Goal: Task Accomplishment & Management: Use online tool/utility

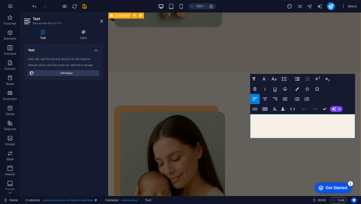
scroll to position [281, 0]
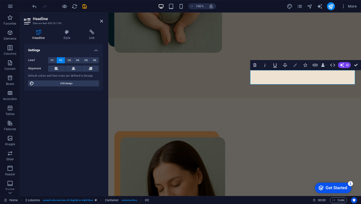
click at [295, 65] on icon "button" at bounding box center [295, 65] width 4 height 4
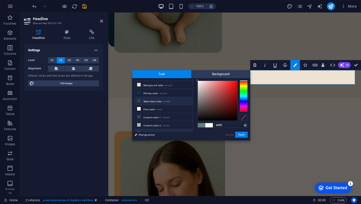
scroll to position [12, 0]
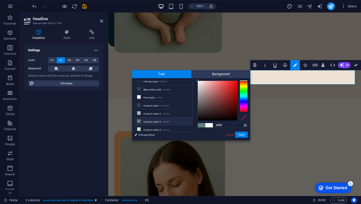
click at [153, 120] on li "Custom color 3 #5d807e" at bounding box center [164, 121] width 58 height 8
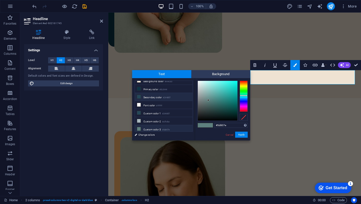
scroll to position [3, 0]
click at [153, 97] on li "Secondary color #244857" at bounding box center [164, 97] width 58 height 8
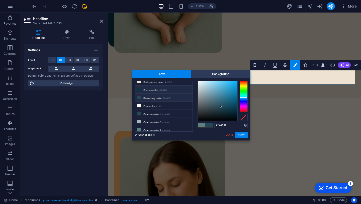
click at [155, 88] on li "Primary color #0c3444" at bounding box center [164, 89] width 58 height 8
click at [153, 98] on li "Secondary color #244857" at bounding box center [164, 97] width 58 height 8
type input "#244857"
click at [242, 135] on button "Apply" at bounding box center [241, 134] width 13 height 6
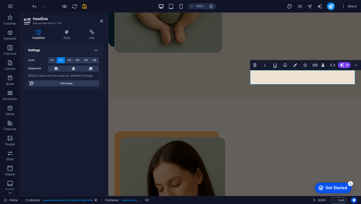
scroll to position [358, 0]
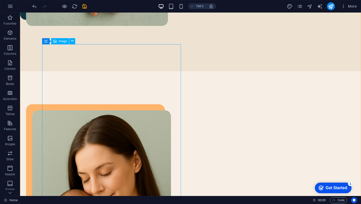
scroll to position [409, 0]
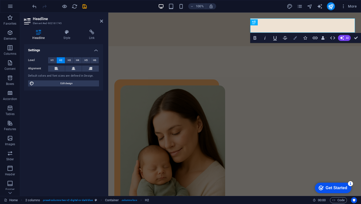
click at [294, 39] on icon "button" at bounding box center [295, 38] width 4 height 4
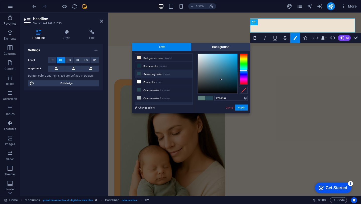
scroll to position [12, 0]
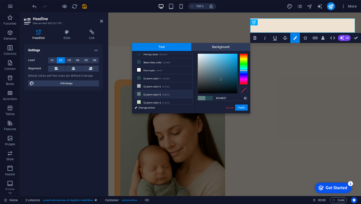
click at [153, 92] on li "Custom color 3 #5d807e" at bounding box center [164, 94] width 58 height 8
type input "#5d807e"
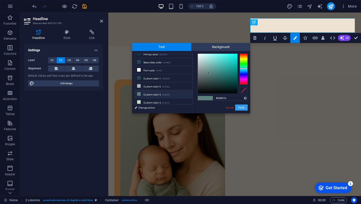
drag, startPoint x: 131, startPoint y: 94, endPoint x: 240, endPoint y: 106, distance: 109.0
click at [240, 106] on button "Apply" at bounding box center [241, 107] width 13 height 6
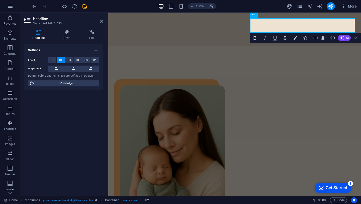
drag, startPoint x: 357, startPoint y: 38, endPoint x: 337, endPoint y: 25, distance: 23.6
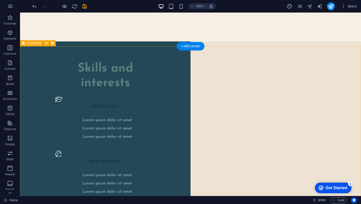
scroll to position [748, 0]
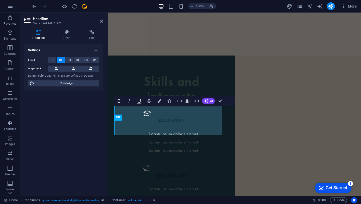
scroll to position [660, 0]
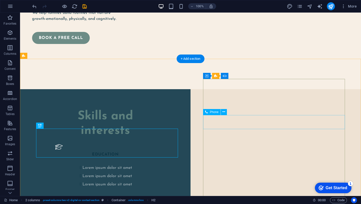
scroll to position [733, 0]
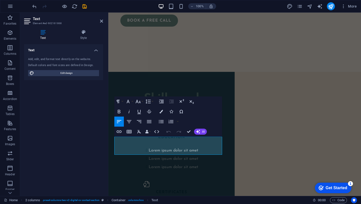
scroll to position [685, 0]
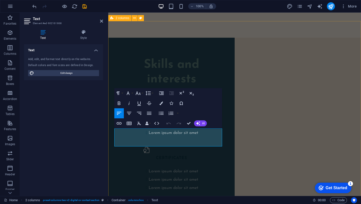
drag, startPoint x: 128, startPoint y: 143, endPoint x: 114, endPoint y: 128, distance: 20.7
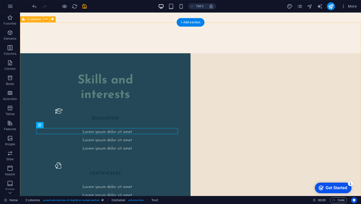
scroll to position [769, 0]
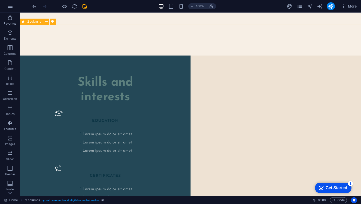
click at [32, 22] on span "2 columns" at bounding box center [34, 21] width 14 height 3
click at [34, 21] on span "2 columns" at bounding box center [34, 21] width 14 height 3
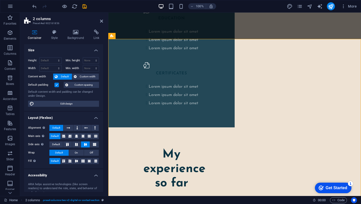
scroll to position [667, 0]
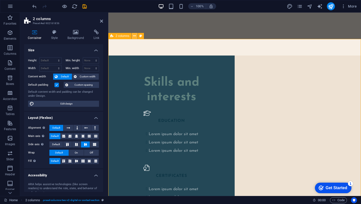
click at [134, 37] on icon at bounding box center [134, 35] width 3 height 5
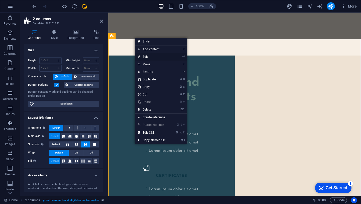
click at [154, 58] on link "⏎ Edit" at bounding box center [152, 57] width 34 height 8
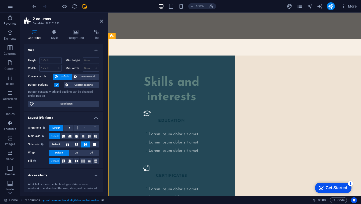
click at [35, 35] on h4 "Container" at bounding box center [35, 35] width 23 height 11
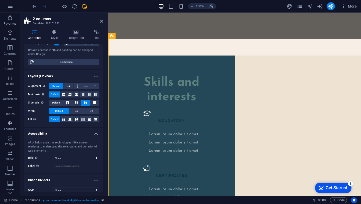
scroll to position [47, 0]
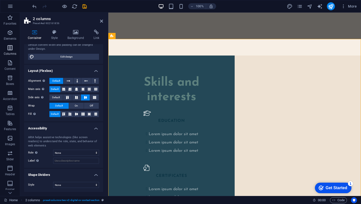
click at [13, 49] on icon "button" at bounding box center [10, 48] width 6 height 6
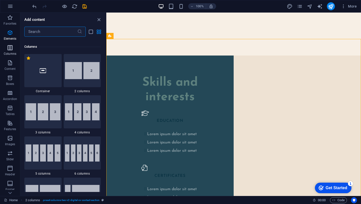
scroll to position [248, 0]
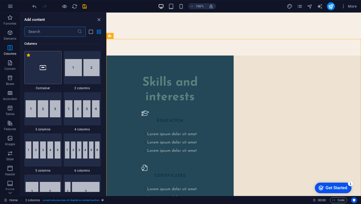
click at [43, 67] on icon at bounding box center [43, 67] width 7 height 7
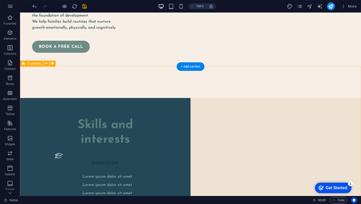
scroll to position [727, 0]
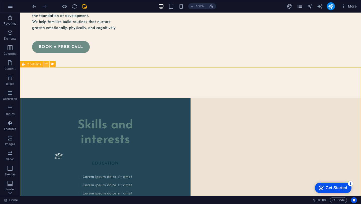
click at [45, 65] on icon at bounding box center [46, 63] width 3 height 5
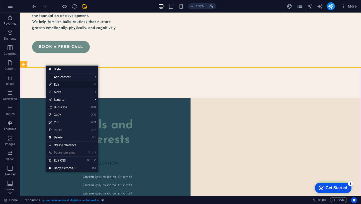
click at [63, 84] on link "⏎ Edit" at bounding box center [63, 85] width 34 height 8
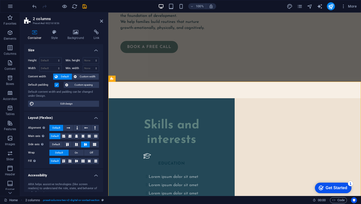
click at [34, 32] on icon at bounding box center [34, 32] width 21 height 5
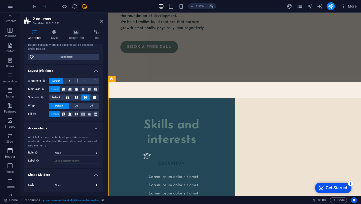
scroll to position [0, 0]
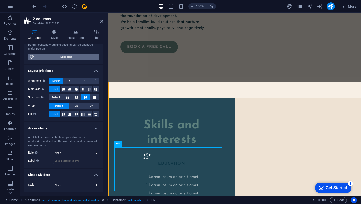
click at [59, 58] on span "Edit design" at bounding box center [67, 57] width 62 height 6
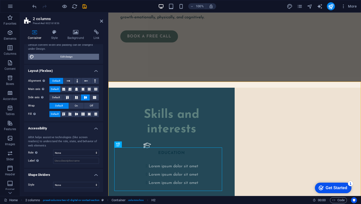
select select "rem"
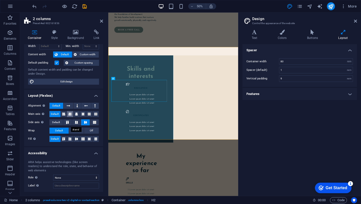
scroll to position [23, 0]
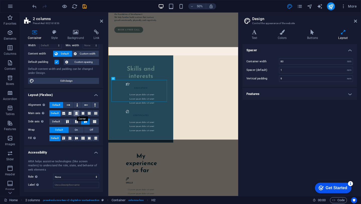
click at [76, 113] on icon at bounding box center [76, 113] width 3 height 6
click at [76, 139] on icon at bounding box center [76, 137] width 6 height 3
click at [76, 106] on icon at bounding box center [77, 105] width 2 height 6
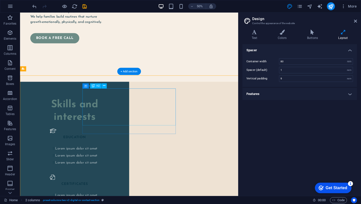
scroll to position [631, 0]
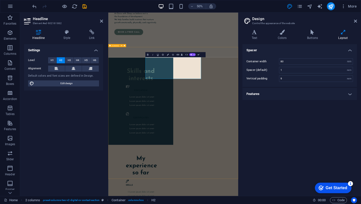
scroll to position [635, 0]
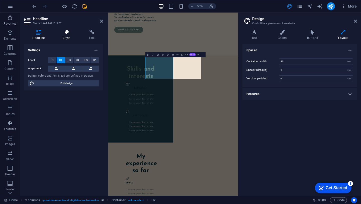
click at [69, 32] on icon at bounding box center [67, 32] width 24 height 5
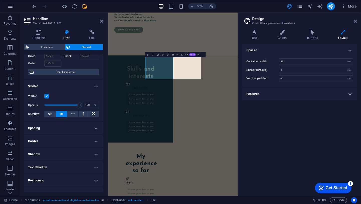
scroll to position [0, 0]
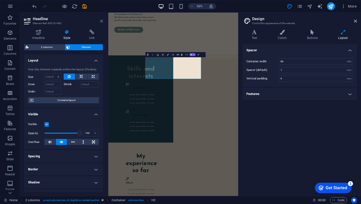
click at [102, 22] on icon at bounding box center [101, 21] width 3 height 4
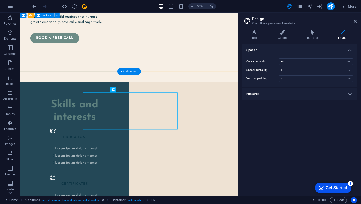
scroll to position [631, 0]
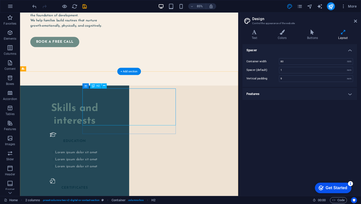
click at [88, 86] on div "Container" at bounding box center [91, 85] width 19 height 5
click at [85, 86] on icon at bounding box center [85, 85] width 3 height 5
drag, startPoint x: 106, startPoint y: 99, endPoint x: 79, endPoint y: 97, distance: 27.4
click at [87, 85] on icon at bounding box center [85, 85] width 3 height 5
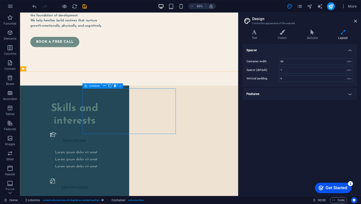
click at [87, 85] on icon at bounding box center [85, 85] width 3 height 5
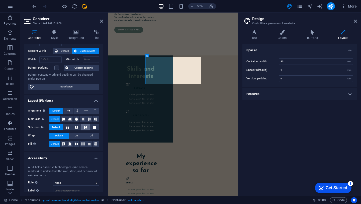
scroll to position [0, 0]
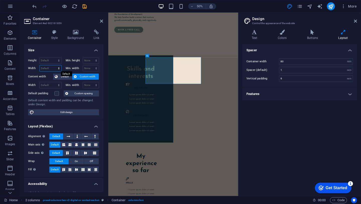
click at [48, 68] on select "Default px rem % em vh vw" at bounding box center [51, 68] width 22 height 6
click at [62, 76] on span "Default" at bounding box center [64, 76] width 11 height 6
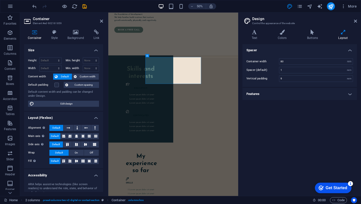
click at [62, 77] on span "Default" at bounding box center [64, 76] width 11 height 6
click at [87, 74] on span "Custom width" at bounding box center [87, 76] width 19 height 6
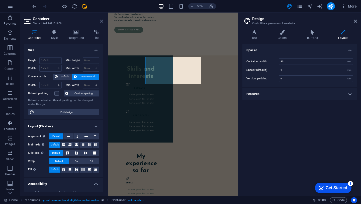
click at [100, 20] on icon at bounding box center [101, 21] width 3 height 4
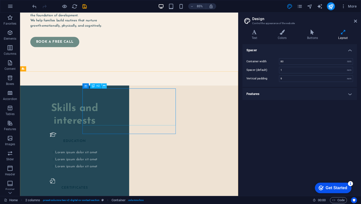
click at [104, 84] on icon at bounding box center [104, 85] width 2 height 5
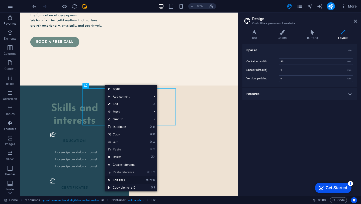
click at [120, 179] on link "⌘ ⌥ C Edit CSS" at bounding box center [122, 180] width 34 height 8
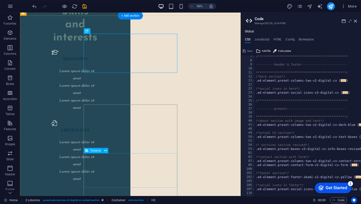
scroll to position [25, 0]
click at [344, 80] on span "..." at bounding box center [344, 80] width 6 height 3
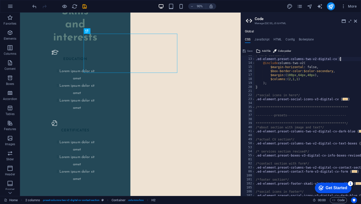
scroll to position [58, 0]
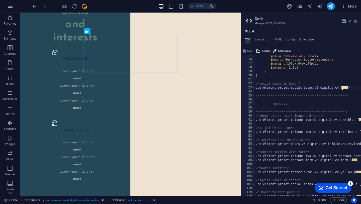
click at [345, 87] on span "..." at bounding box center [345, 87] width 6 height 3
type textarea ".ed-element.preset-social-icons-v3-digital-cv {"
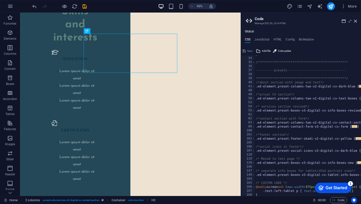
scroll to position [133, 0]
click at [355, 21] on icon at bounding box center [355, 21] width 3 height 4
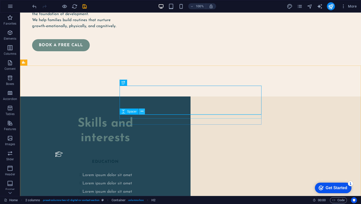
click at [142, 111] on icon at bounding box center [142, 111] width 3 height 5
click at [136, 82] on span "H2" at bounding box center [138, 82] width 4 height 3
click at [146, 82] on icon at bounding box center [145, 82] width 3 height 5
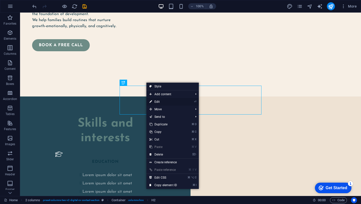
click at [160, 102] on link "⏎ Edit" at bounding box center [163, 102] width 34 height 8
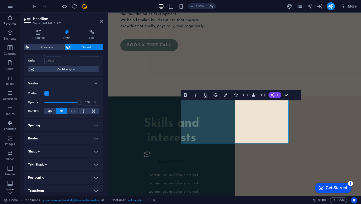
scroll to position [16, 0]
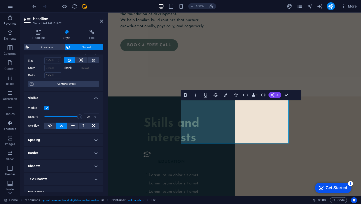
click at [85, 140] on h4 "Spacing" at bounding box center [63, 140] width 79 height 12
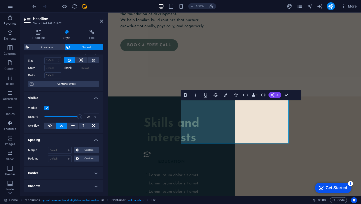
click at [85, 140] on h4 "Spacing" at bounding box center [63, 138] width 79 height 9
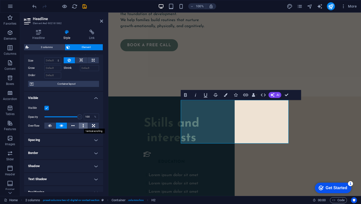
scroll to position [0, 0]
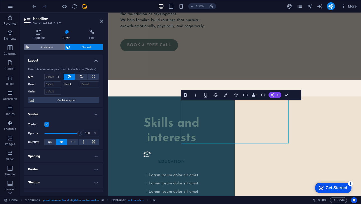
click at [44, 48] on span "2 columns" at bounding box center [46, 47] width 33 height 6
select select "px"
select select "preset-columns-two-v2-digital-cv-contact-section"
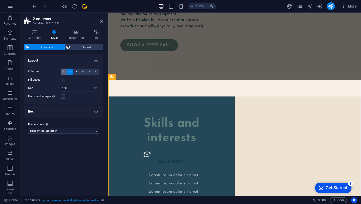
click at [63, 72] on span "1" at bounding box center [64, 71] width 2 height 6
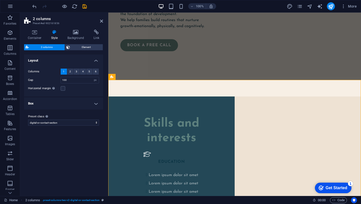
click at [61, 142] on div "Variants Default Layout Columns 1 2 3 4 5 6 Fill space Gap 100 px rem % vw vh H…" at bounding box center [63, 122] width 79 height 137
click at [102, 22] on icon at bounding box center [101, 21] width 3 height 4
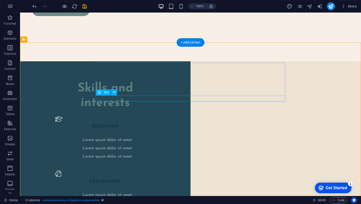
scroll to position [774, 0]
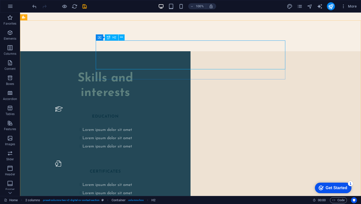
click at [113, 38] on span "H2" at bounding box center [114, 37] width 4 height 3
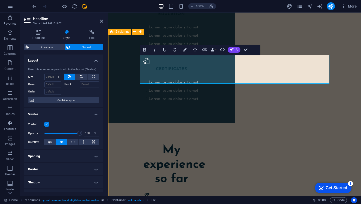
scroll to position [671, 0]
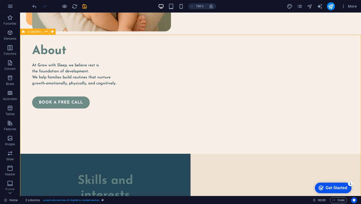
scroll to position [759, 0]
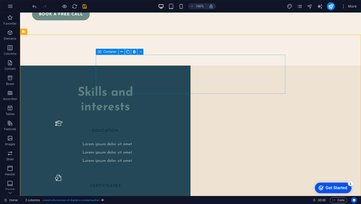
click at [99, 51] on icon at bounding box center [100, 52] width 4 height 6
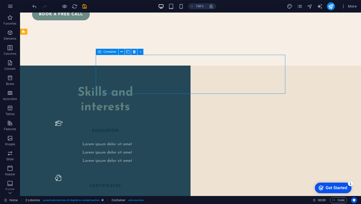
click at [101, 52] on icon at bounding box center [100, 52] width 4 height 6
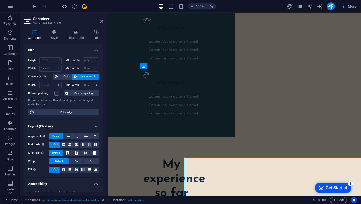
scroll to position [657, 0]
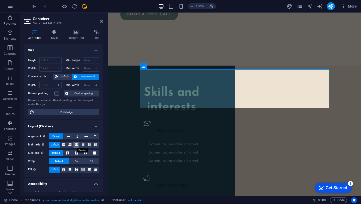
click at [76, 146] on icon at bounding box center [76, 144] width 3 height 6
click at [56, 146] on span "Default" at bounding box center [55, 144] width 8 height 6
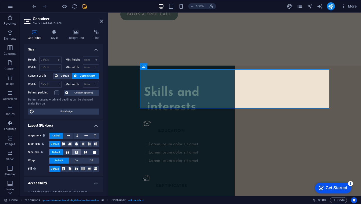
scroll to position [0, 0]
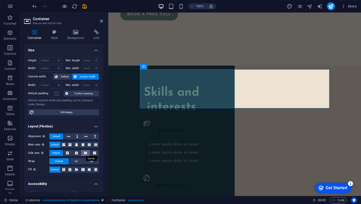
click at [86, 153] on icon at bounding box center [85, 152] width 6 height 3
click at [55, 153] on span "Default" at bounding box center [56, 153] width 8 height 6
click at [76, 144] on icon at bounding box center [76, 144] width 3 height 6
click at [59, 144] on button "Default" at bounding box center [54, 144] width 11 height 6
click at [75, 168] on icon at bounding box center [76, 169] width 6 height 3
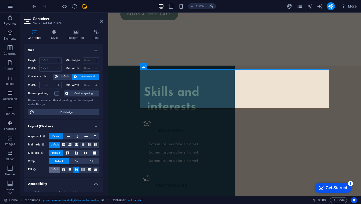
click at [55, 168] on span "Default" at bounding box center [55, 169] width 8 height 6
click at [56, 36] on h4 "Style" at bounding box center [55, 35] width 16 height 11
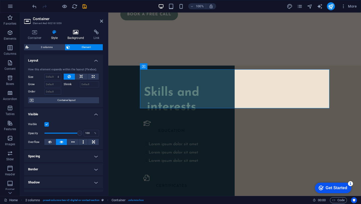
click at [76, 35] on h4 "Background" at bounding box center [77, 35] width 26 height 11
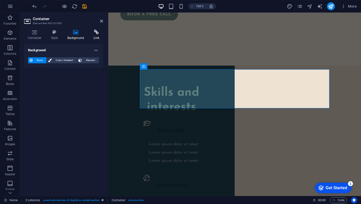
click at [95, 33] on icon at bounding box center [96, 32] width 13 height 5
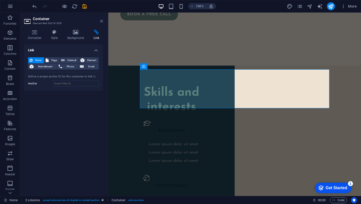
click at [102, 21] on icon at bounding box center [101, 21] width 3 height 4
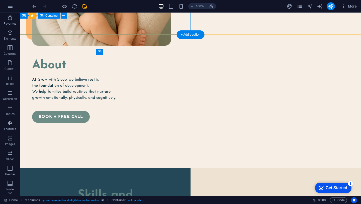
scroll to position [759, 0]
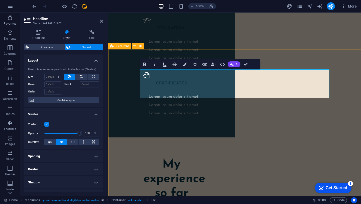
scroll to position [657, 0]
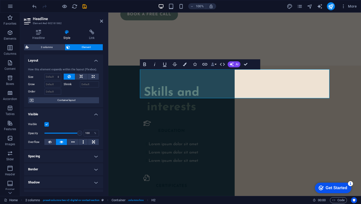
click at [217, 64] on button "Data Bindings" at bounding box center [213, 64] width 7 height 10
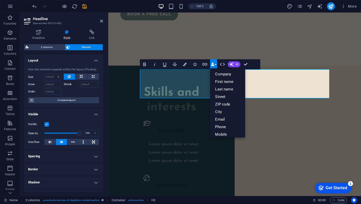
click at [217, 64] on button "Data Bindings" at bounding box center [213, 64] width 7 height 10
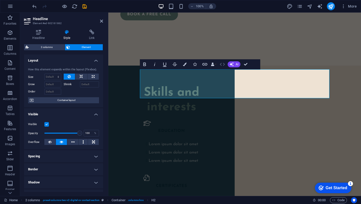
click at [224, 65] on icon "button" at bounding box center [222, 64] width 6 height 6
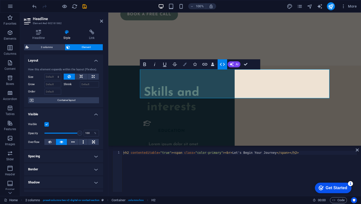
click at [185, 65] on icon "button" at bounding box center [185, 64] width 4 height 4
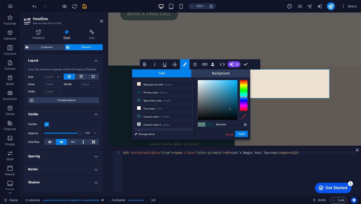
click at [229, 132] on link "Cancel" at bounding box center [229, 134] width 9 height 4
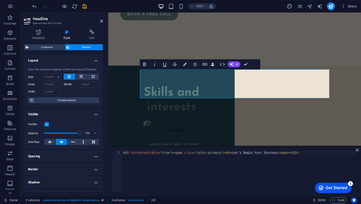
type textarea "<h2 contenteditable="true"><span class="color-primary"><br>Let's Begin Your Jou…"
click at [169, 166] on div "< h2 contenteditable = "true" > < span class = "color-primary" > < br > Let's B…" at bounding box center [239, 174] width 235 height 49
click at [171, 152] on div "< h2 contenteditable = "true" > < span class = "color-primary" > < br > Let's B…" at bounding box center [239, 174] width 235 height 49
click at [356, 150] on icon at bounding box center [357, 150] width 3 height 4
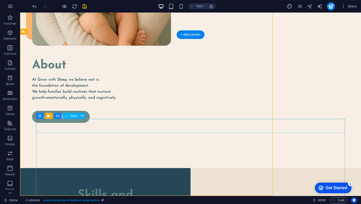
scroll to position [759, 0]
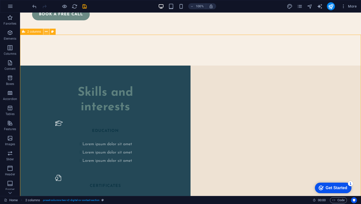
click at [46, 33] on icon at bounding box center [46, 31] width 3 height 5
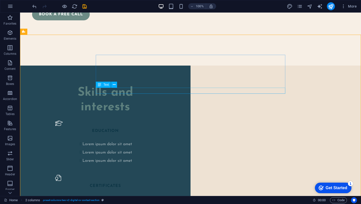
click at [106, 85] on span "Text" at bounding box center [106, 84] width 6 height 3
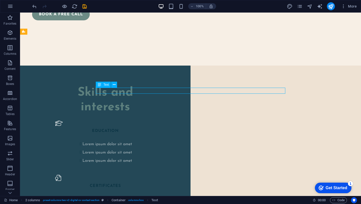
click at [106, 85] on span "Text" at bounding box center [106, 84] width 6 height 3
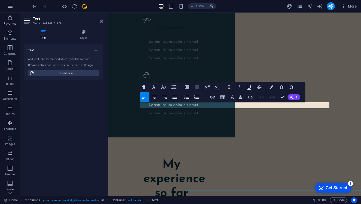
scroll to position [657, 0]
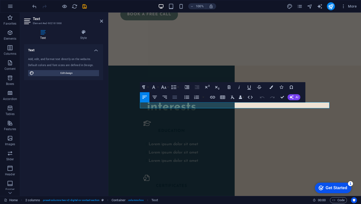
click at [175, 98] on icon "button" at bounding box center [174, 96] width 5 height 3
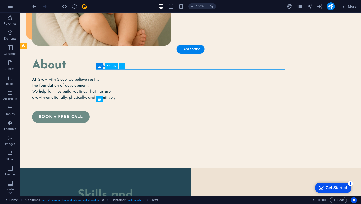
scroll to position [745, 0]
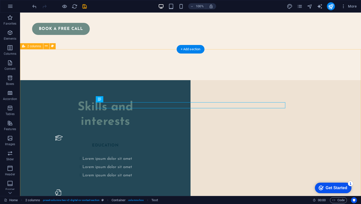
click at [104, 98] on span "Text" at bounding box center [106, 98] width 6 height 3
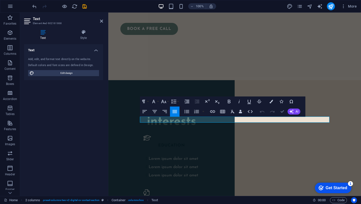
scroll to position [731, 0]
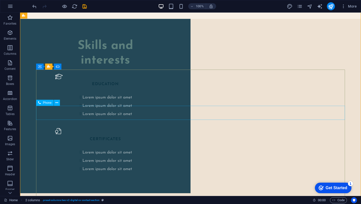
scroll to position [810, 0]
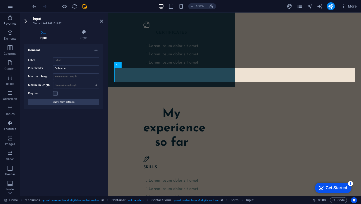
scroll to position [722, 0]
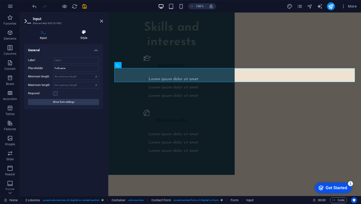
click at [85, 33] on icon at bounding box center [84, 32] width 38 height 5
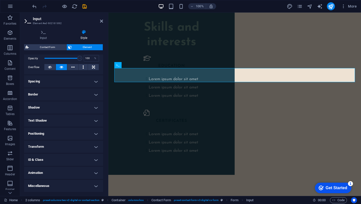
scroll to position [0, 0]
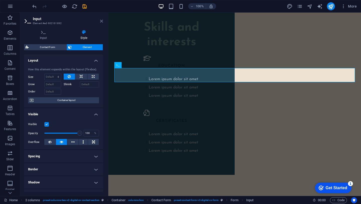
click at [102, 20] on icon at bounding box center [101, 21] width 3 height 4
